Goal: Task Accomplishment & Management: Use online tool/utility

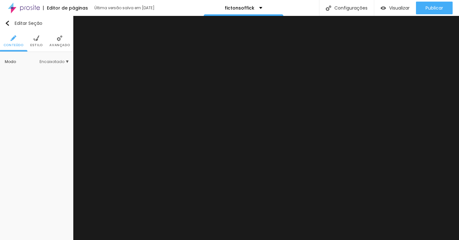
click at [68, 62] on span "Encaixotado" at bounding box center [54, 62] width 29 height 4
click at [67, 62] on span "Encaixotado" at bounding box center [54, 62] width 29 height 4
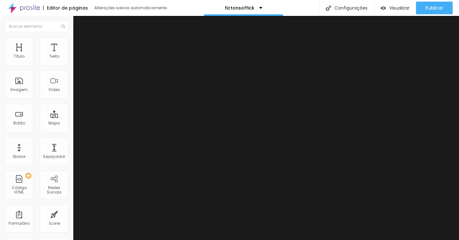
click at [303, 8] on div "Editor de páginas Alterações salvas automaticamente fictonsoffick Chat com IA U…" at bounding box center [229, 8] width 459 height 16
drag, startPoint x: 301, startPoint y: 7, endPoint x: 292, endPoint y: 7, distance: 8.9
click at [301, 7] on div "Editor de páginas Alterações salvas automaticamente fictonsoffick Chat com IA U…" at bounding box center [229, 8] width 459 height 16
